Goal: Find specific page/section: Find specific page/section

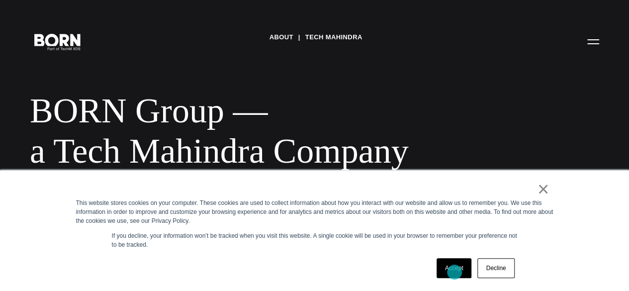
click at [454, 272] on link "Accept" at bounding box center [454, 268] width 35 height 20
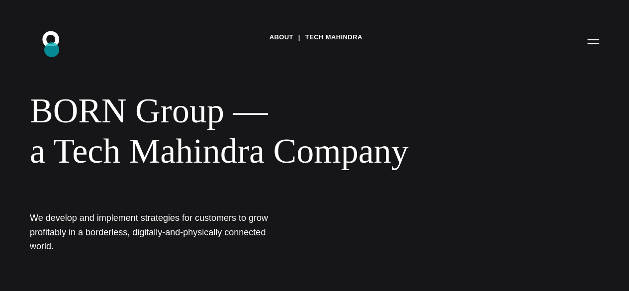
click at [52, 50] on icon ".st0{display:none;} .st1{display:inline;} .st2{font-family:'HelveticaNeue-Mediu…" at bounding box center [58, 41] width 64 height 26
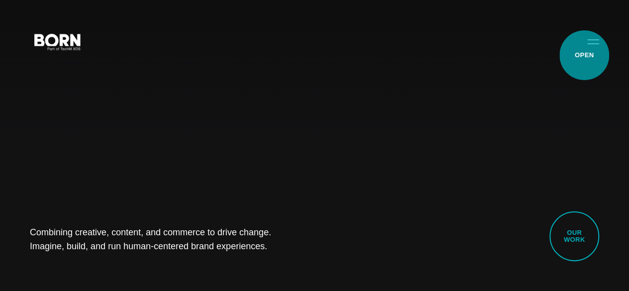
click at [584, 52] on button "Primary Menu" at bounding box center [593, 41] width 24 height 21
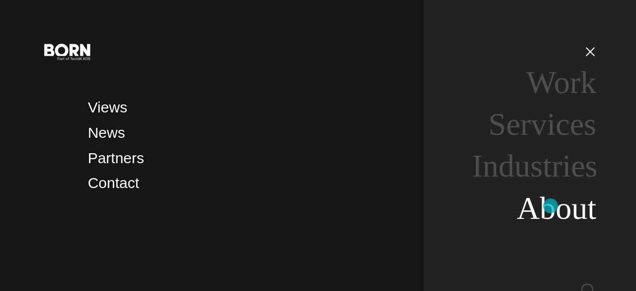
click at [551, 205] on link "About" at bounding box center [557, 207] width 80 height 35
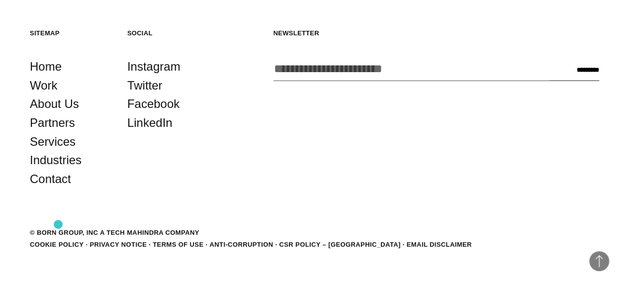
scroll to position [3112, 0]
click at [60, 188] on link "Contact" at bounding box center [50, 179] width 41 height 19
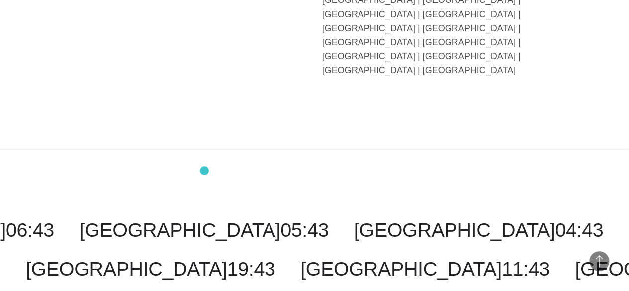
scroll to position [2536, 0]
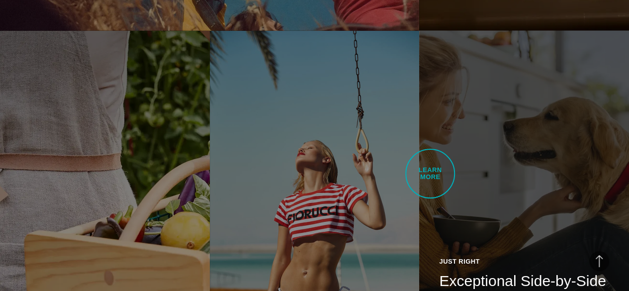
scroll to position [1641, 0]
